Goal: Task Accomplishment & Management: Manage account settings

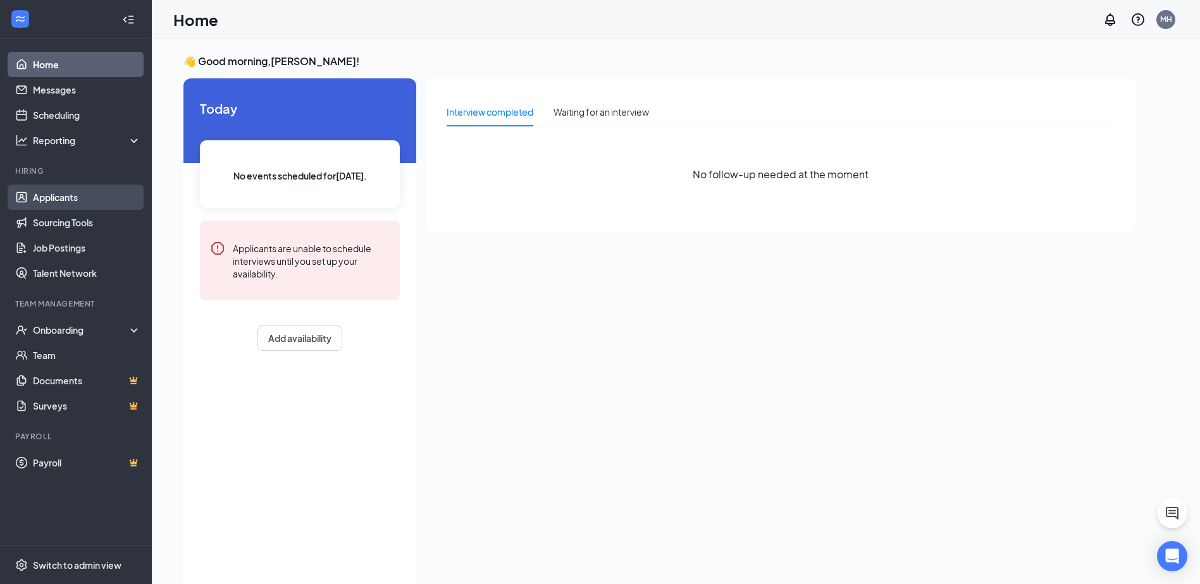
click at [88, 199] on link "Applicants" at bounding box center [87, 197] width 108 height 25
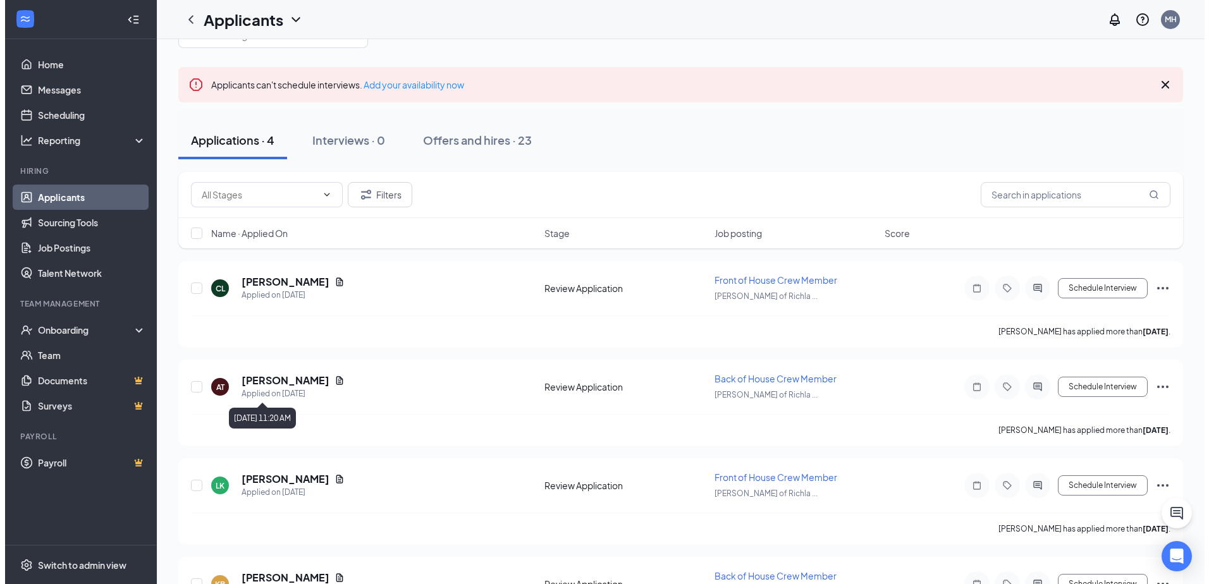
scroll to position [118, 0]
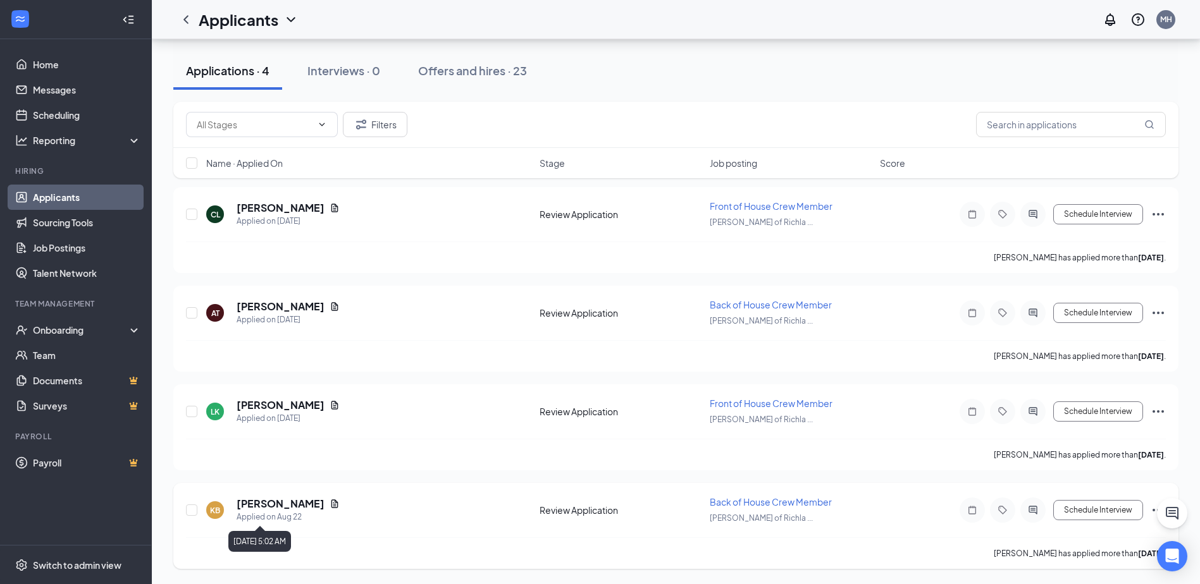
click at [289, 503] on h5 "[PERSON_NAME]" at bounding box center [281, 504] width 88 height 14
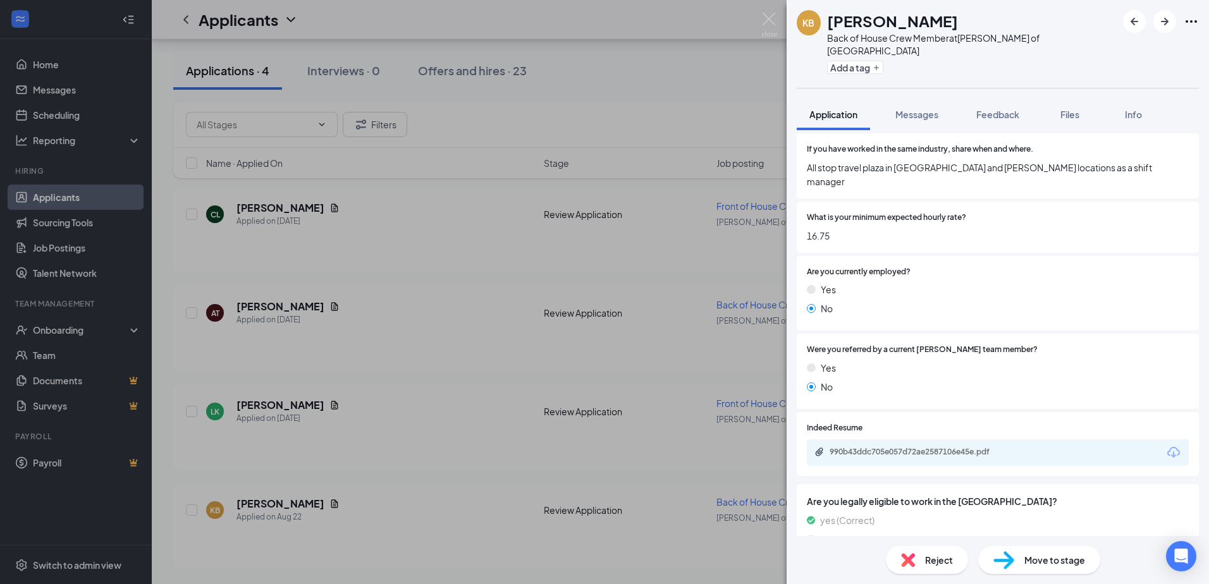
scroll to position [856, 0]
click at [884, 438] on div "990b43ddc705e057d72ae2587106e45e.pdf" at bounding box center [998, 451] width 382 height 27
click at [887, 445] on div "990b43ddc705e057d72ae2587106e45e.pdf" at bounding box center [918, 450] width 177 height 10
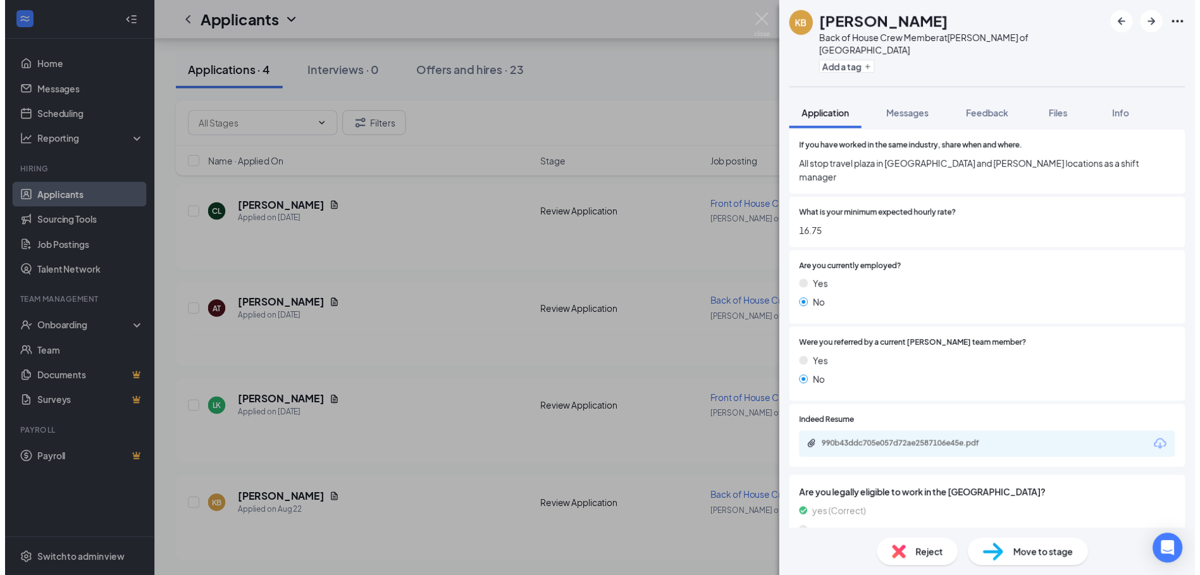
scroll to position [851, 0]
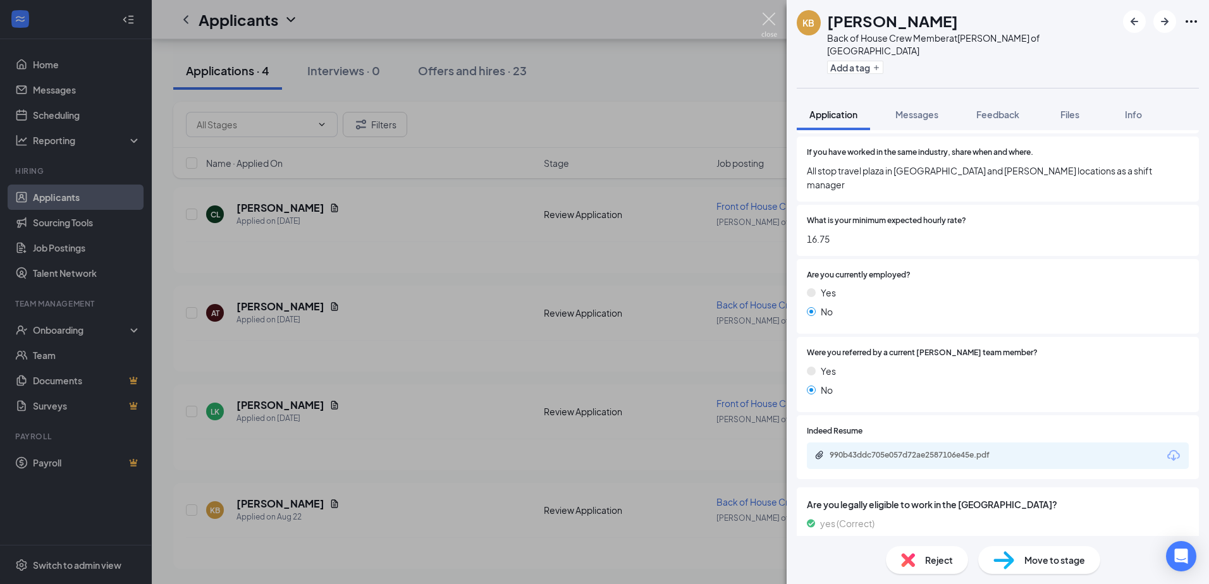
click at [762, 17] on img at bounding box center [770, 25] width 16 height 25
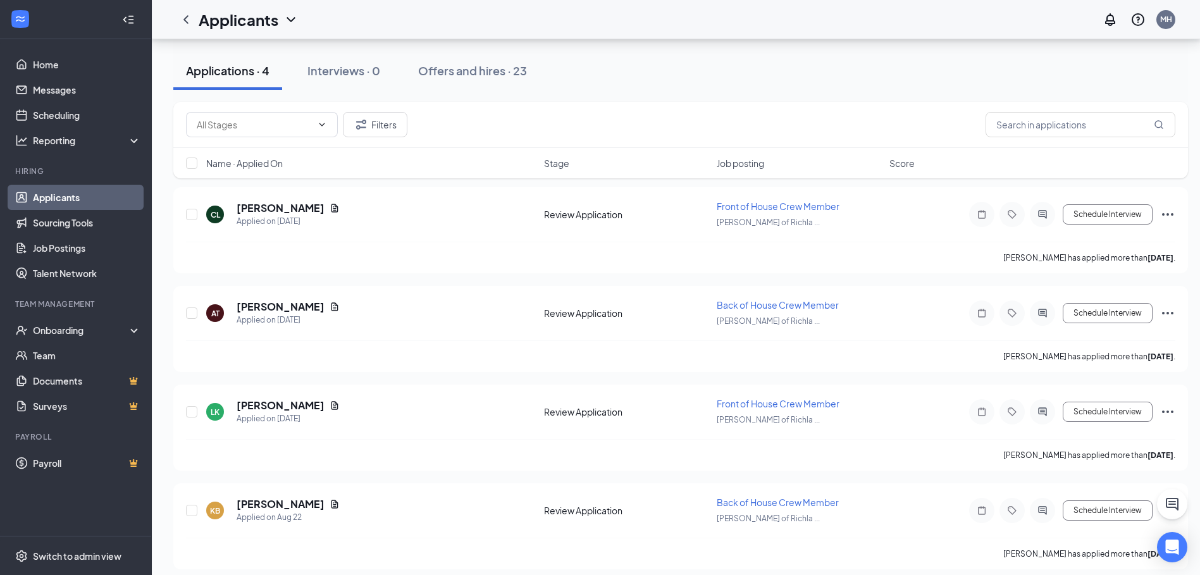
click at [68, 201] on link "Applicants" at bounding box center [87, 197] width 108 height 25
click at [34, 232] on link "Sourcing Tools" at bounding box center [87, 222] width 108 height 25
click at [64, 206] on link "Applicants" at bounding box center [87, 197] width 108 height 25
